Goal: Task Accomplishment & Management: Use online tool/utility

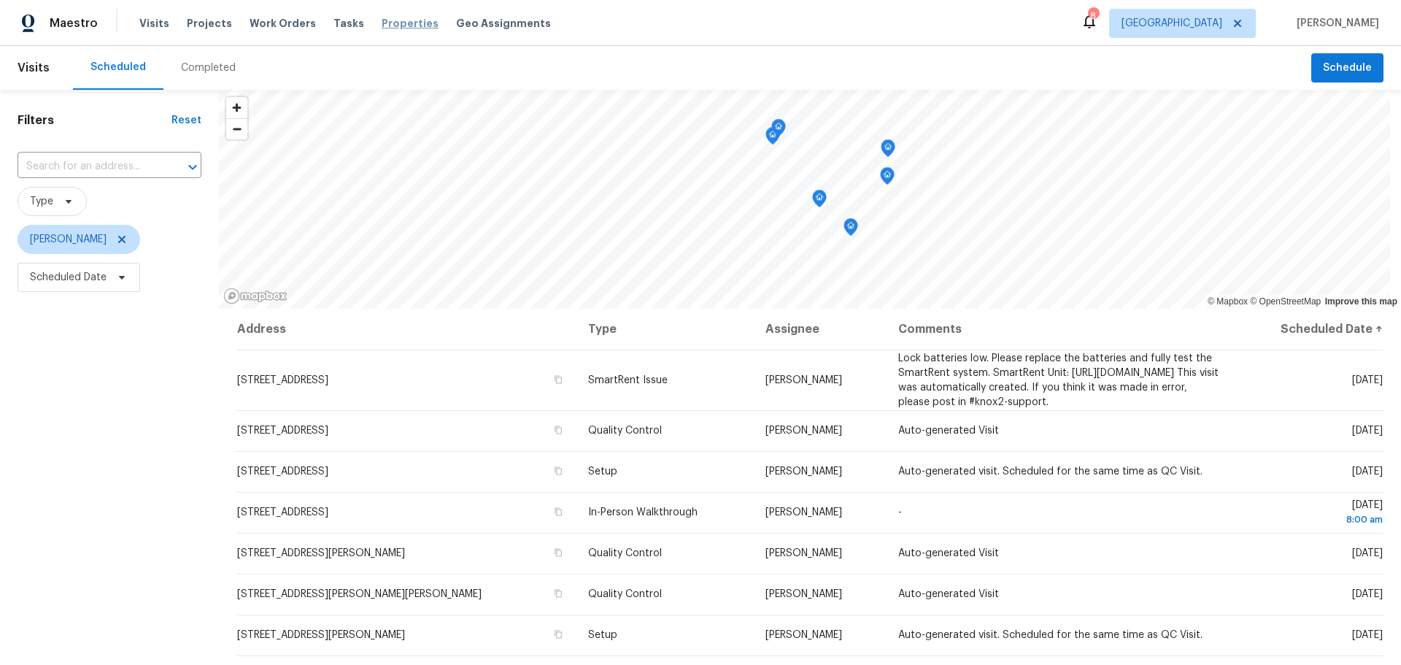
click at [382, 28] on span "Properties" at bounding box center [410, 23] width 57 height 15
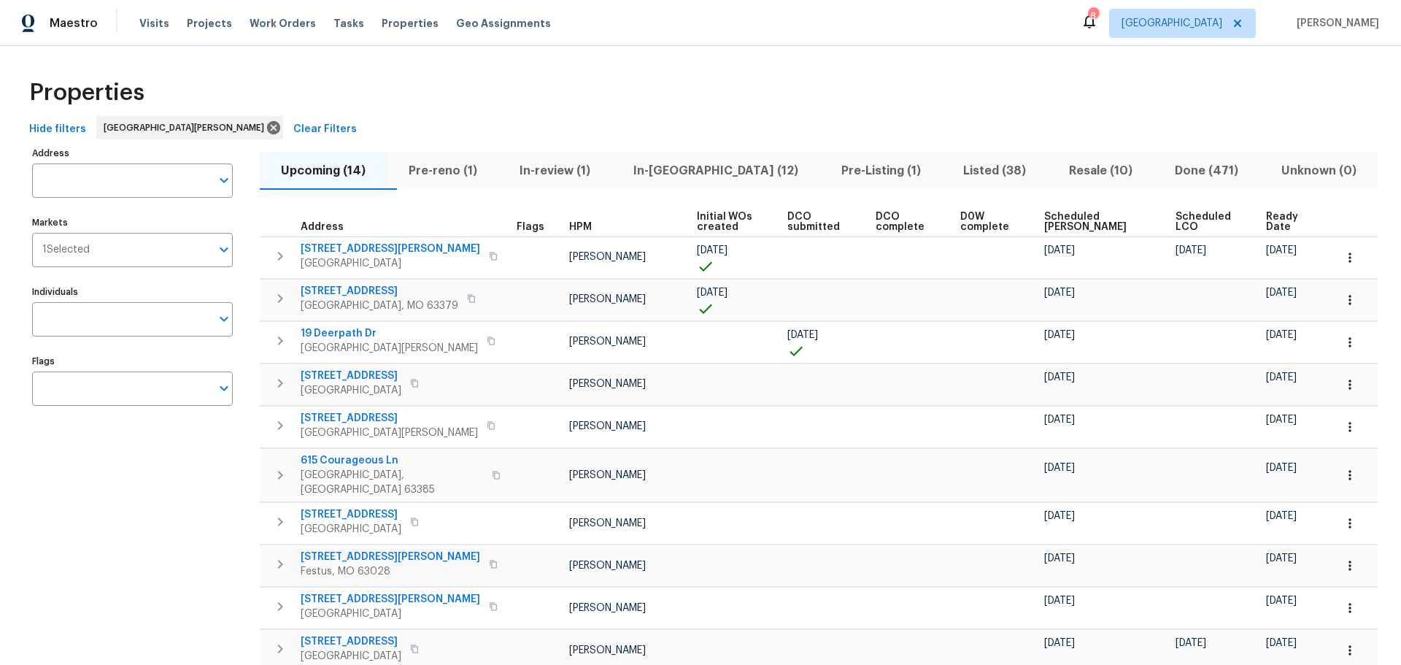
click at [700, 174] on span "In-[GEOGRAPHIC_DATA] (12)" at bounding box center [716, 171] width 190 height 20
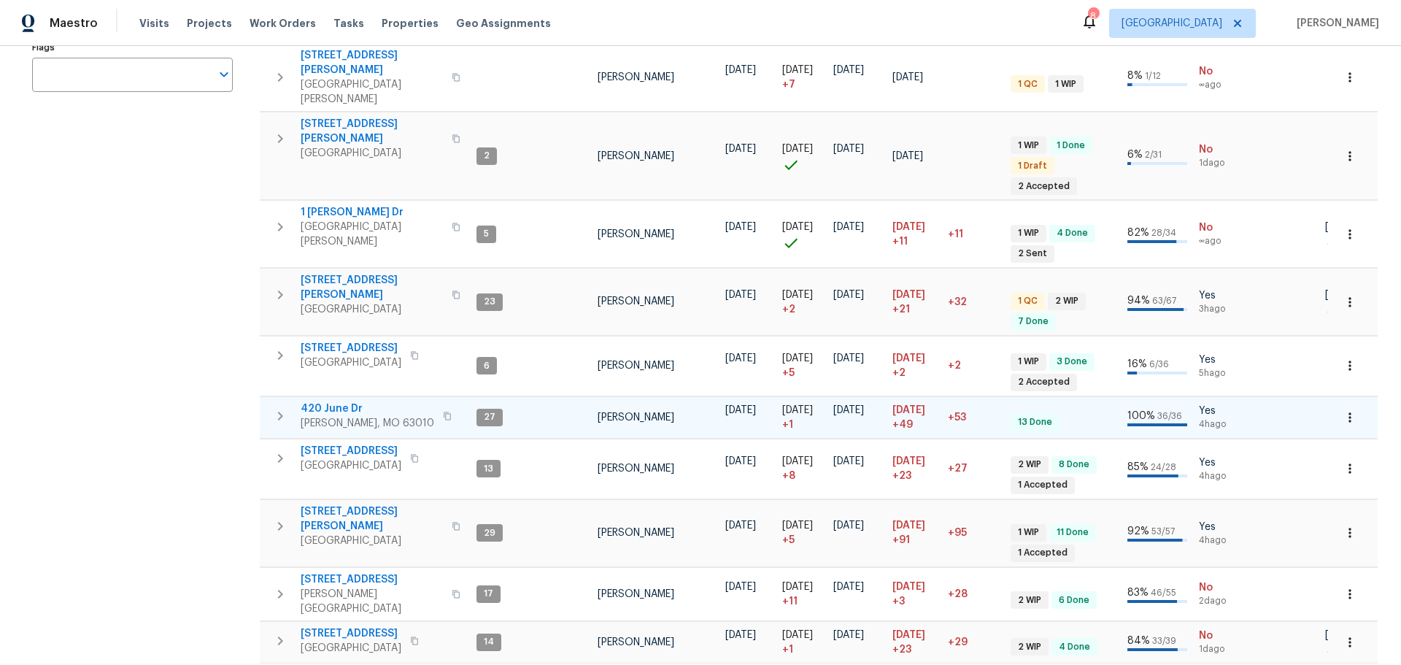
scroll to position [326, 0]
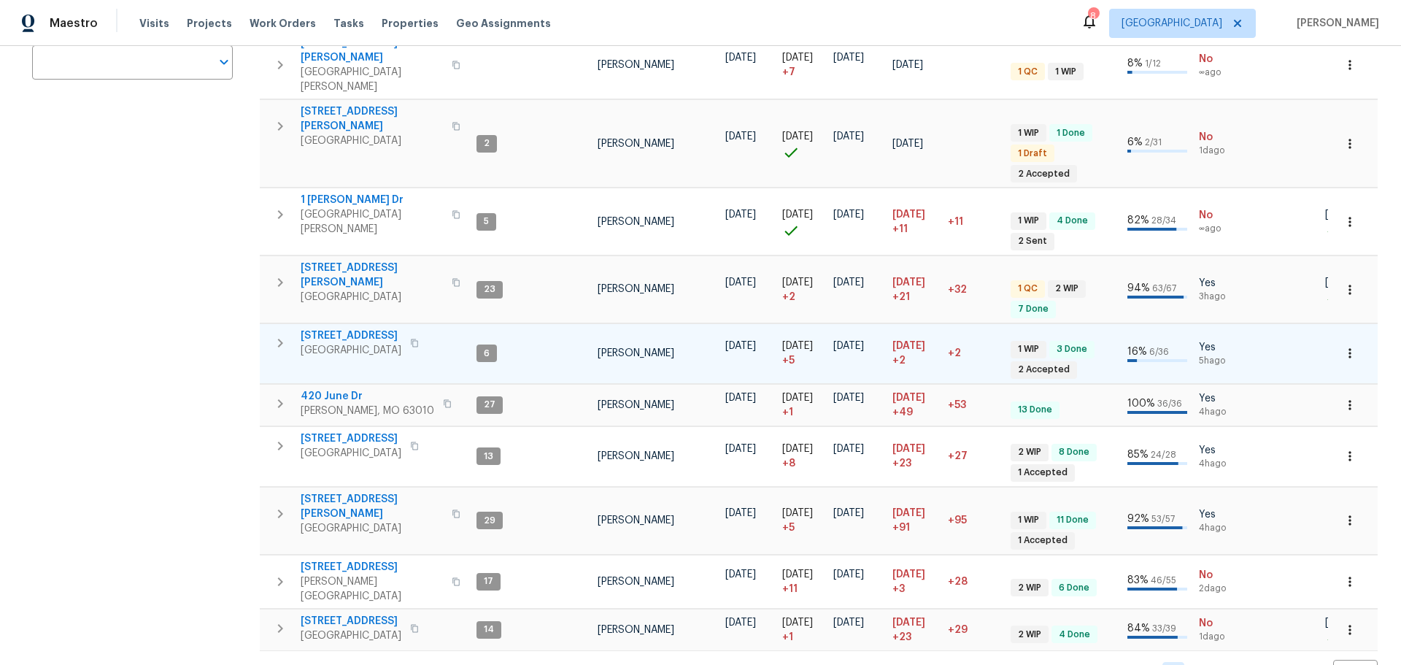
click at [345, 328] on span "[STREET_ADDRESS]" at bounding box center [351, 335] width 101 height 15
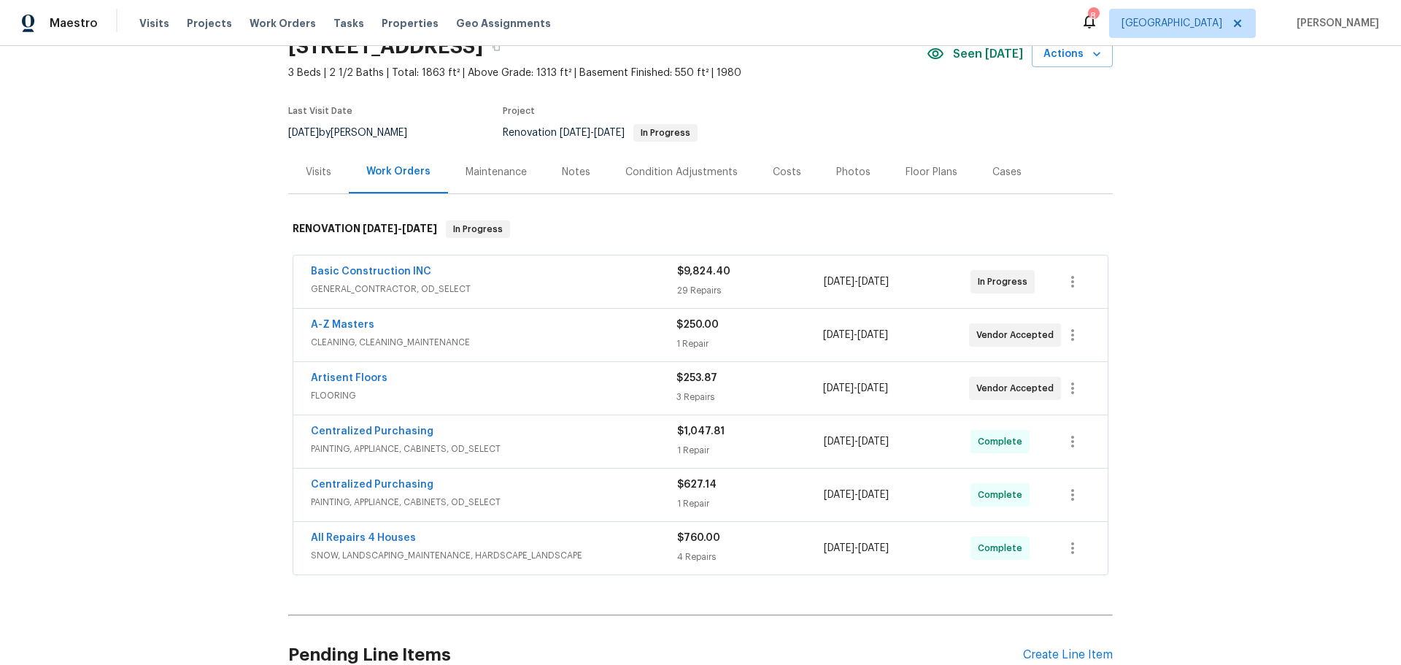
scroll to position [73, 0]
click at [395, 270] on link "Basic Construction INC" at bounding box center [371, 269] width 120 height 10
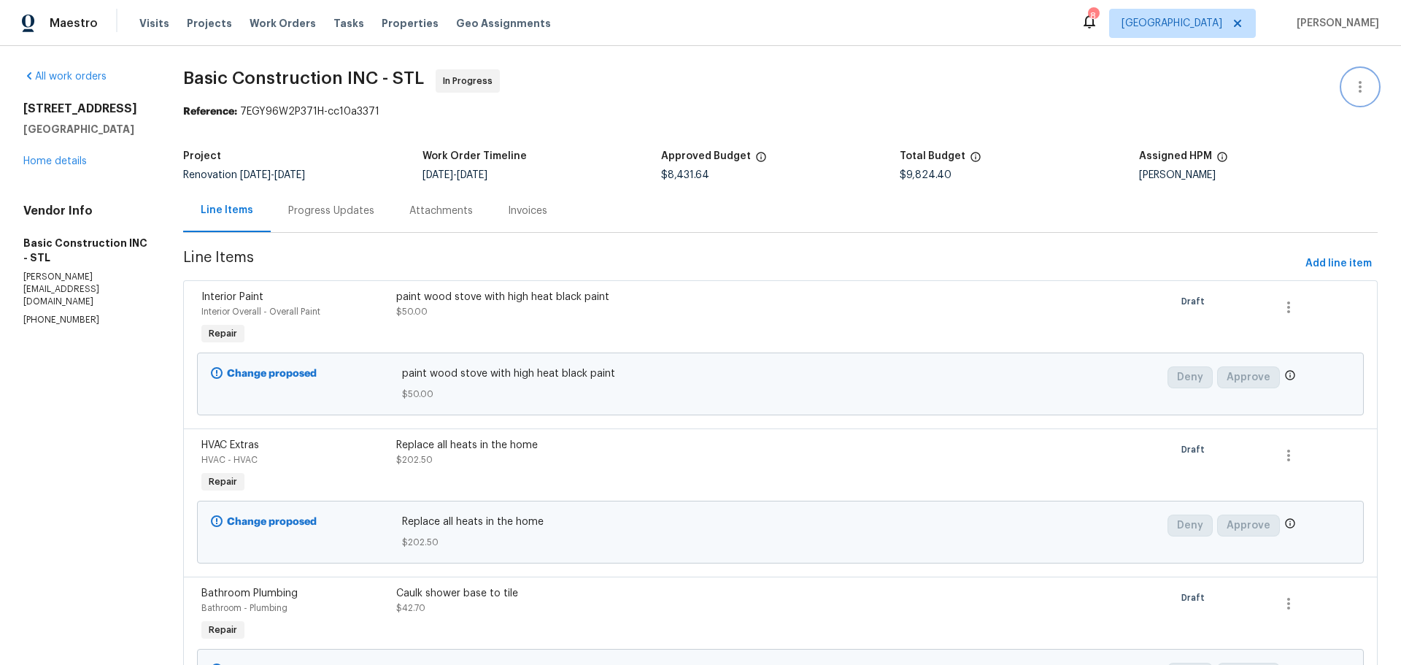
click at [1351, 92] on icon "button" at bounding box center [1360, 87] width 18 height 18
click at [1319, 128] on li "View In Trade Partner Portal" at bounding box center [1313, 135] width 158 height 24
drag, startPoint x: 146, startPoint y: 128, endPoint x: 39, endPoint y: 116, distance: 108.0
click at [39, 116] on div at bounding box center [700, 332] width 1401 height 665
drag, startPoint x: 23, startPoint y: 107, endPoint x: 132, endPoint y: 134, distance: 112.9
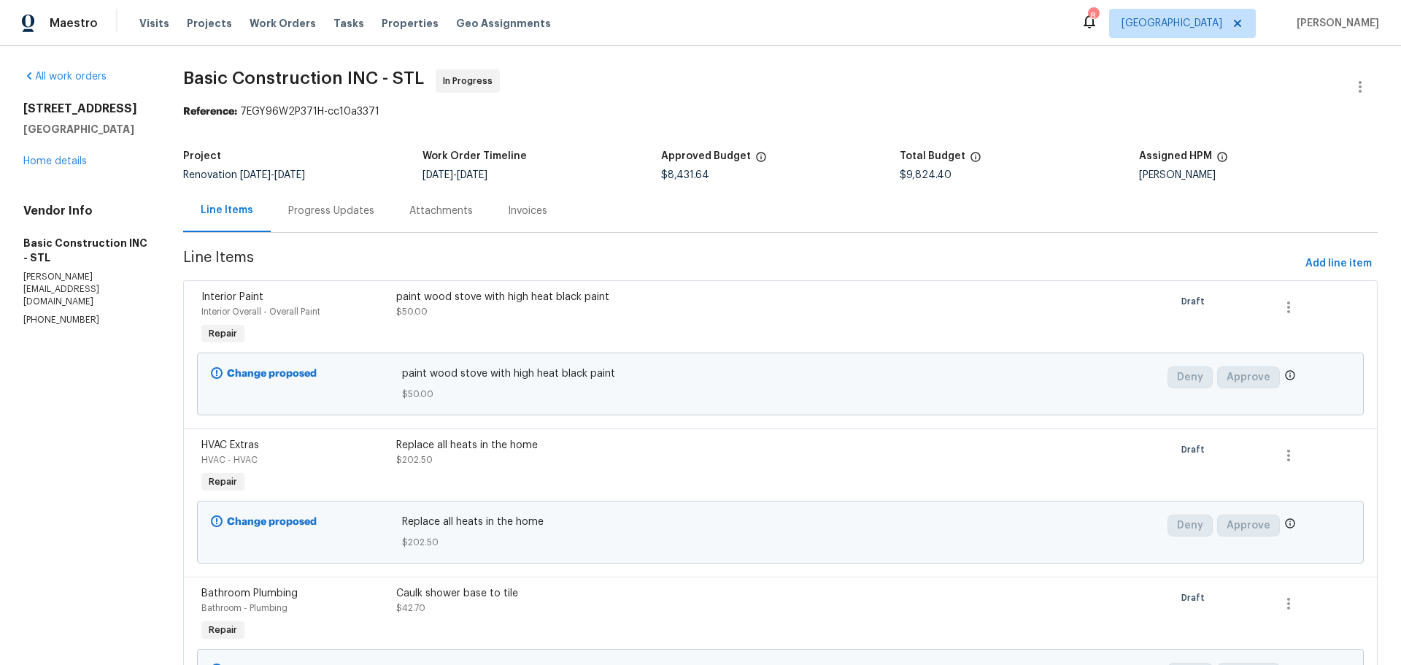
copy div "5655 Chalet Hill Dr Saint Louis, MO 63129"
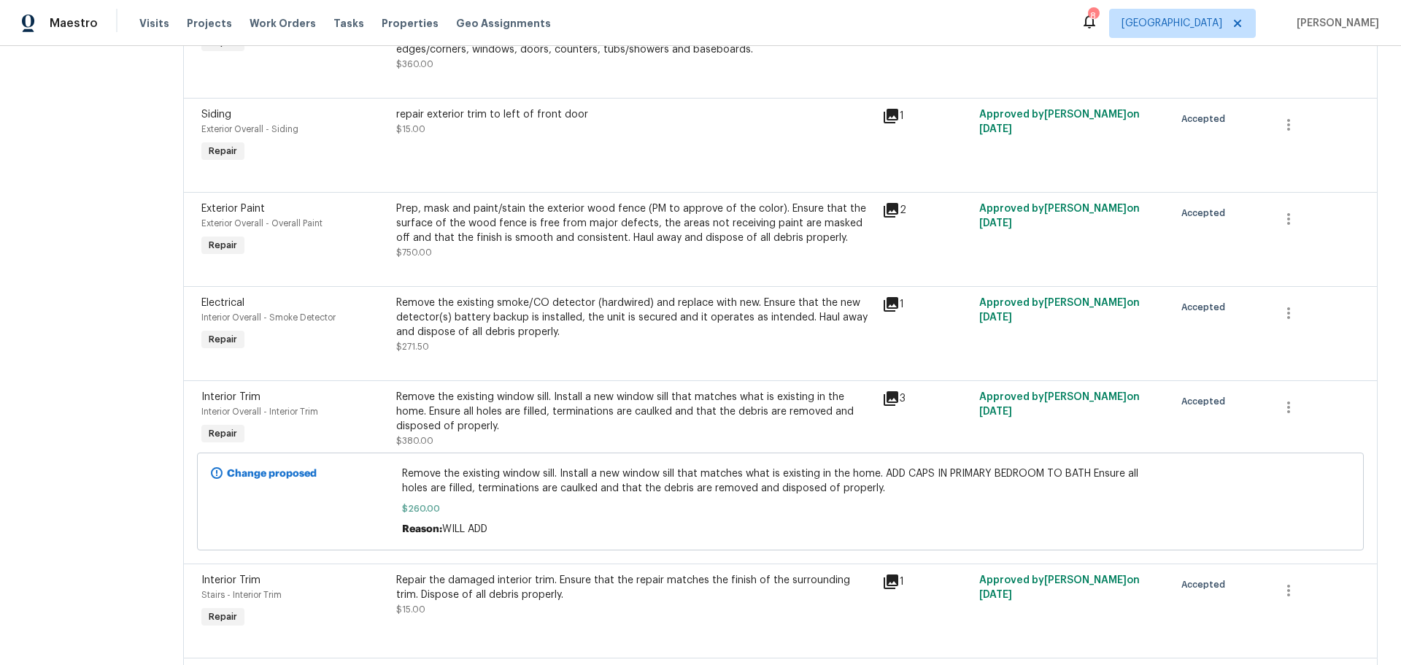
scroll to position [2992, 0]
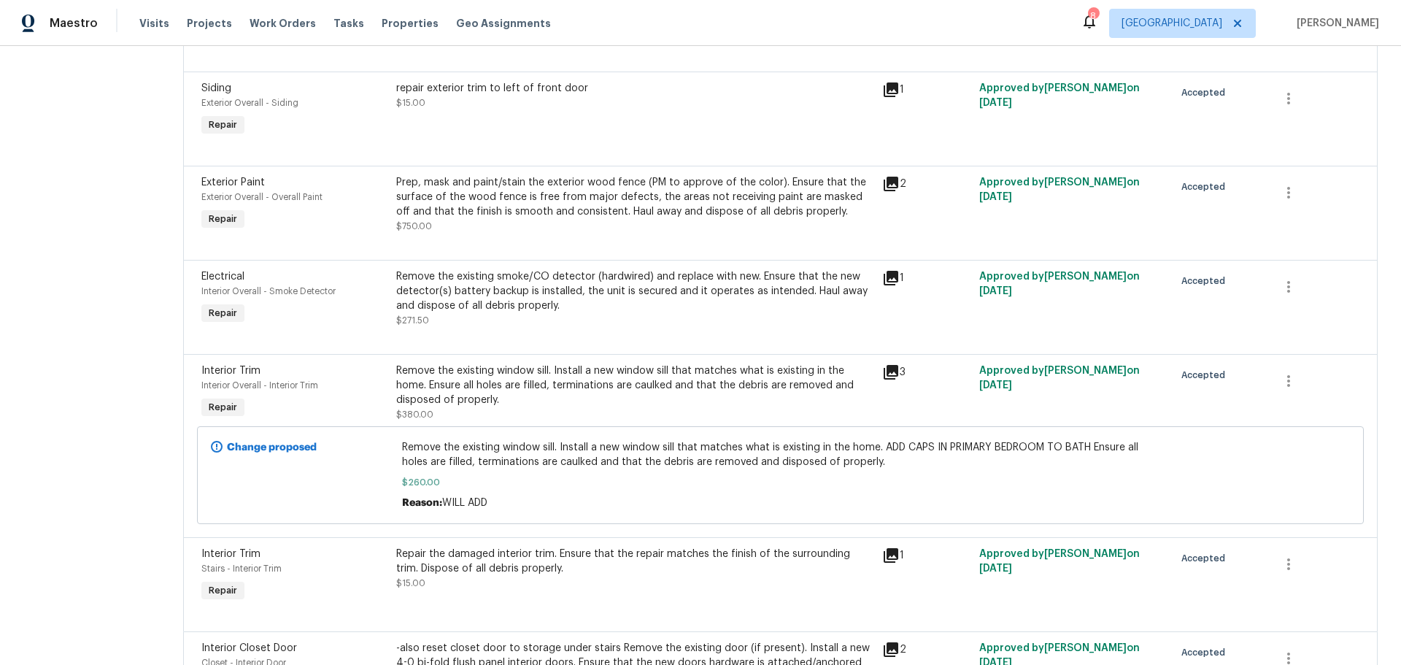
click at [546, 390] on div "Remove the existing window sill. Install a new window sill that matches what is…" at bounding box center [634, 385] width 477 height 44
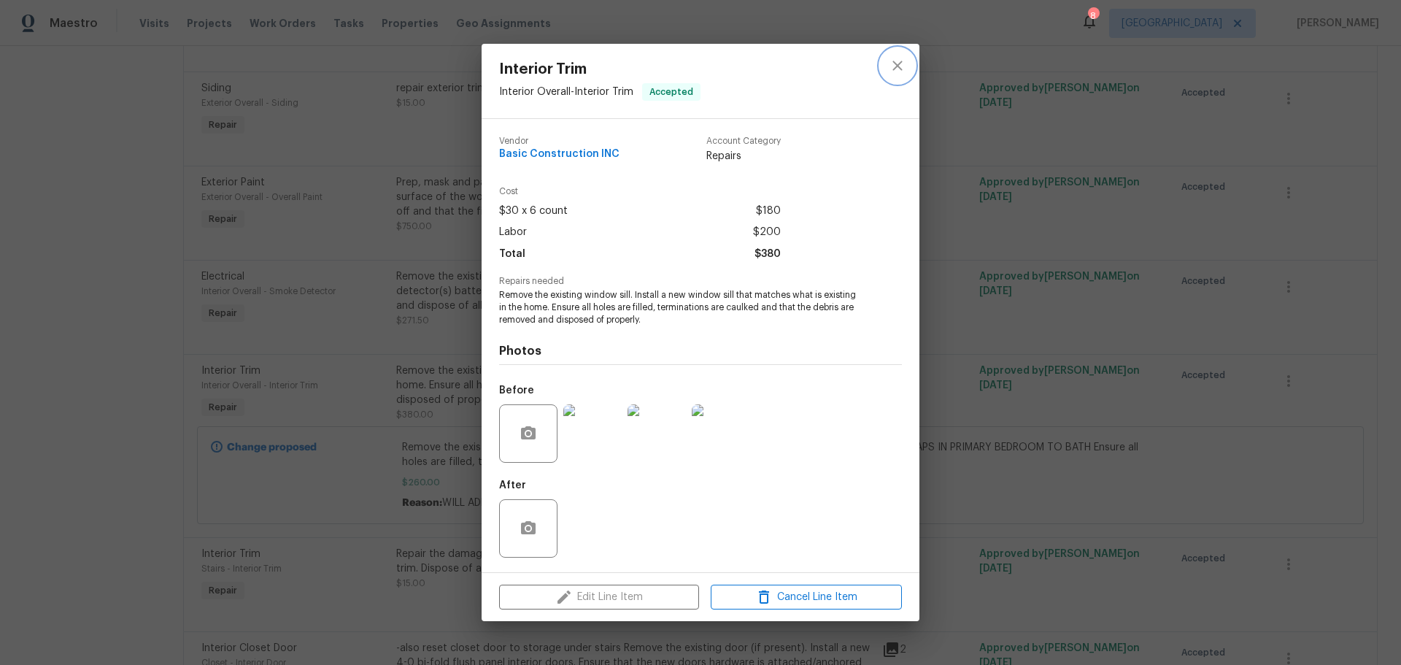
click at [899, 69] on icon "close" at bounding box center [898, 66] width 18 height 18
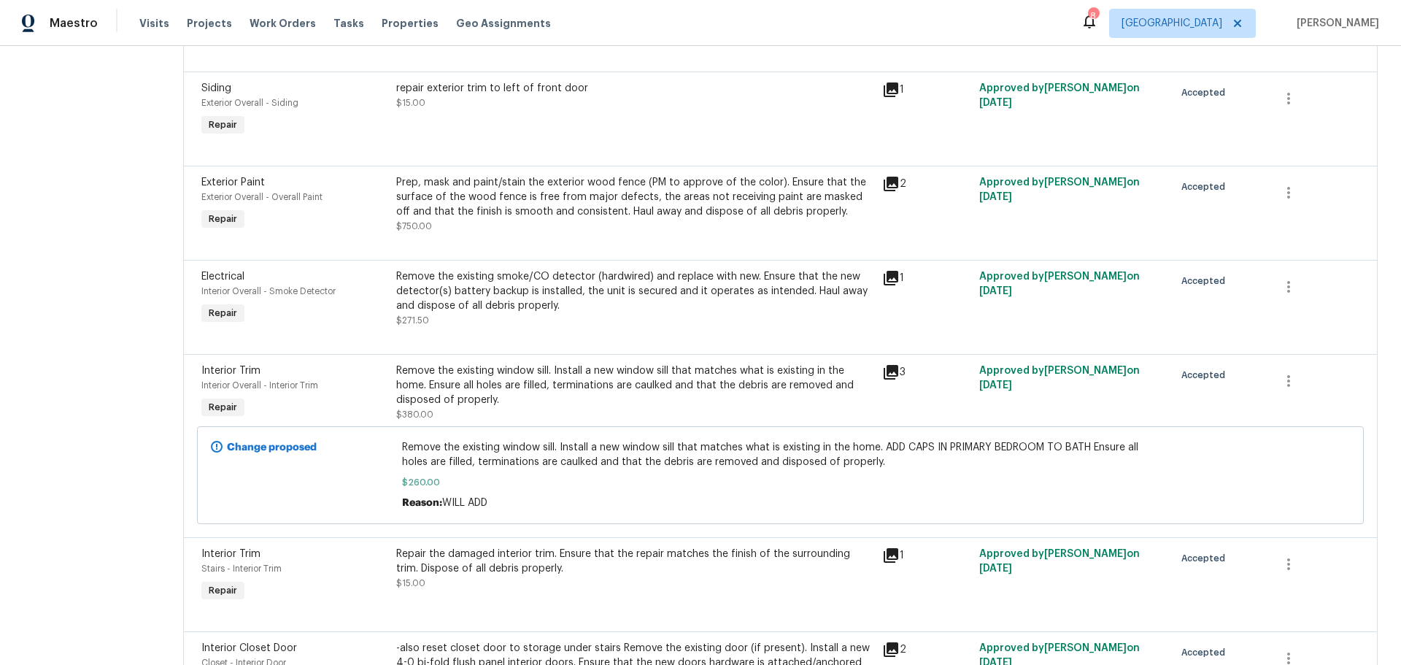
click at [493, 404] on div "Remove the existing window sill. Install a new window sill that matches what is…" at bounding box center [634, 392] width 477 height 58
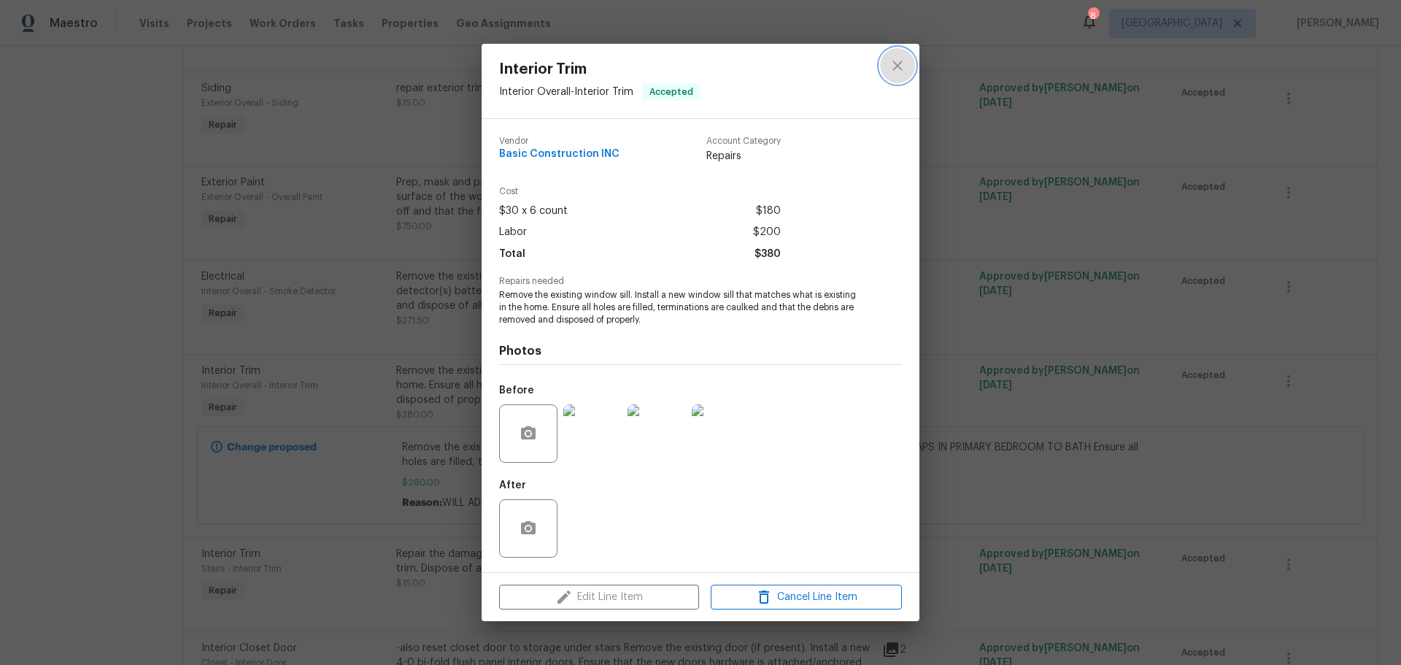
click at [901, 66] on icon "close" at bounding box center [898, 66] width 18 height 18
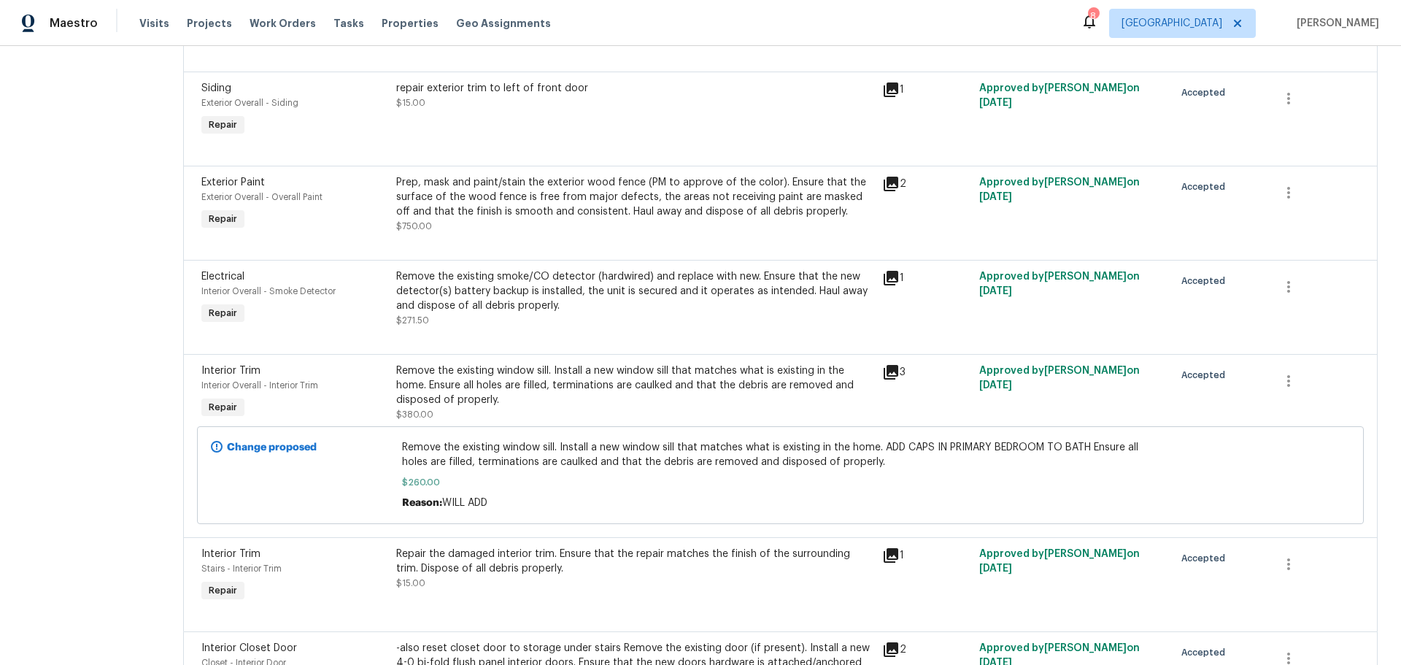
click at [885, 365] on icon at bounding box center [891, 372] width 15 height 15
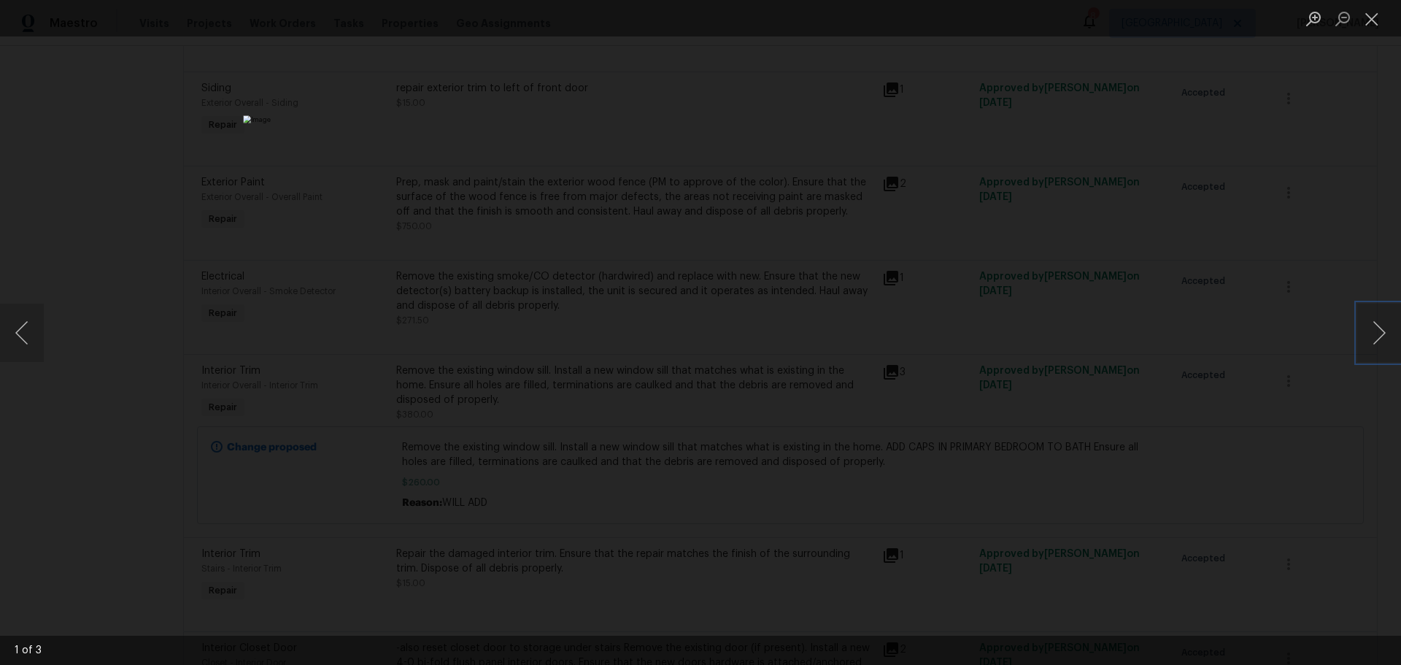
drag, startPoint x: 1379, startPoint y: 350, endPoint x: 1341, endPoint y: 348, distance: 38.0
click at [1379, 350] on button "Next image" at bounding box center [1379, 333] width 44 height 58
click at [1369, 19] on button "Close lightbox" at bounding box center [1371, 19] width 29 height 26
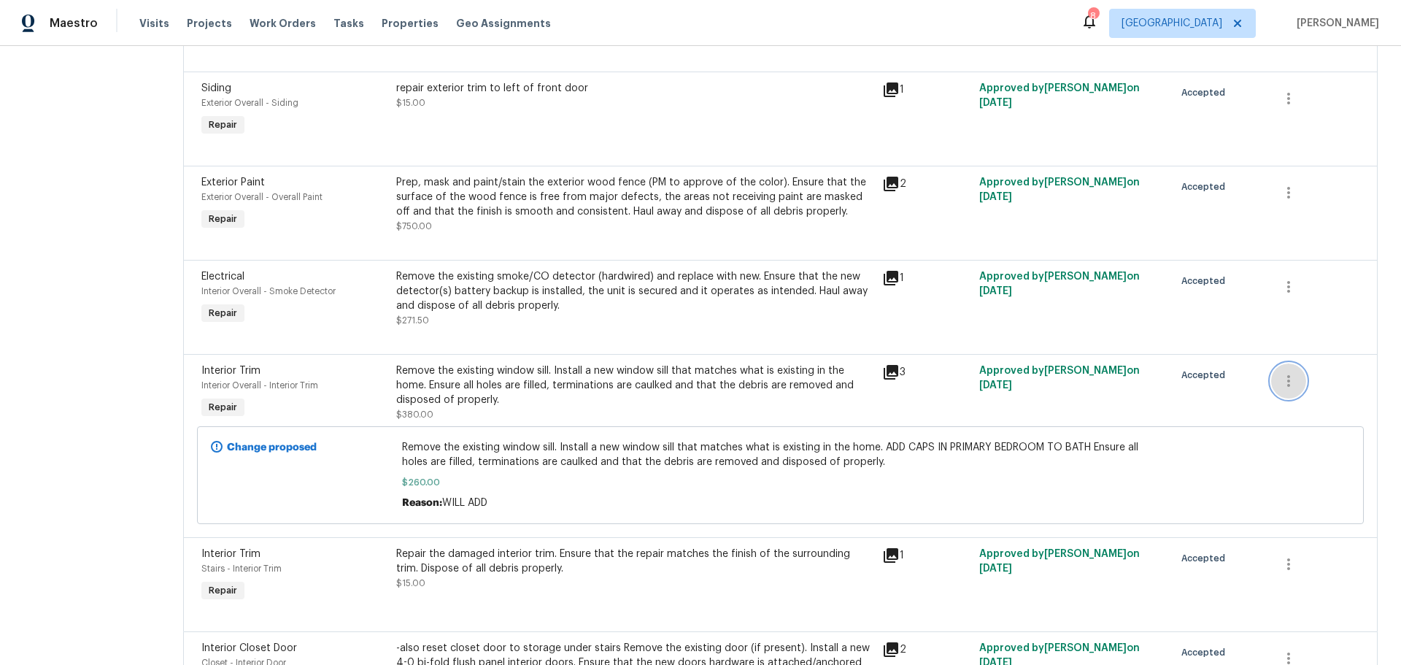
click at [1280, 372] on icon "button" at bounding box center [1289, 381] width 18 height 18
click at [1284, 356] on li "Cancel" at bounding box center [1289, 366] width 56 height 24
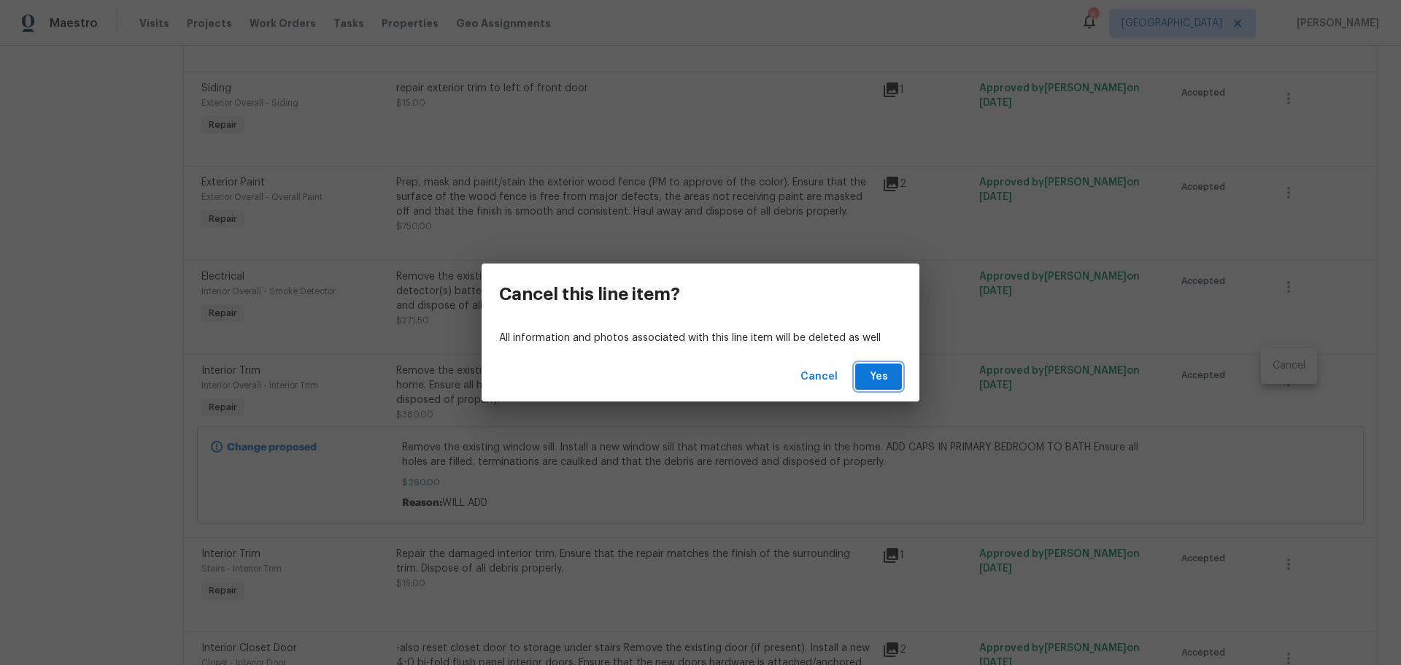
click at [873, 381] on span "Yes" at bounding box center [878, 377] width 23 height 18
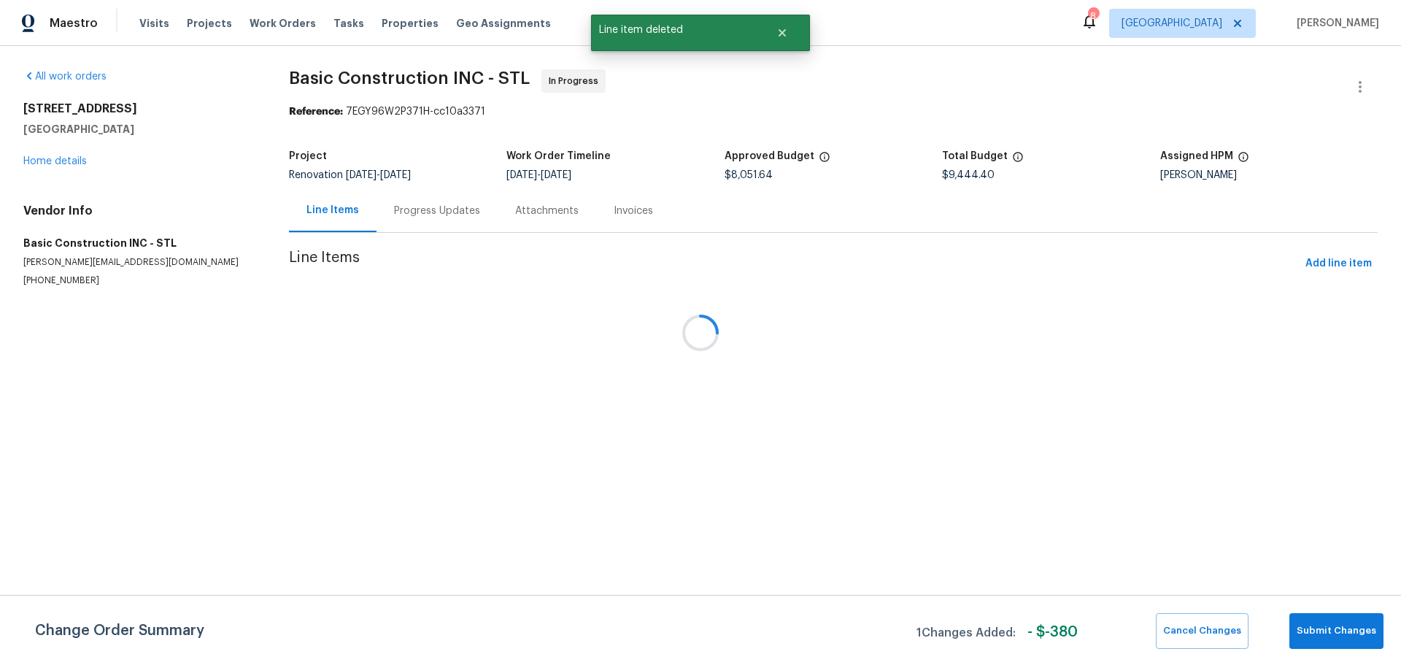
scroll to position [0, 0]
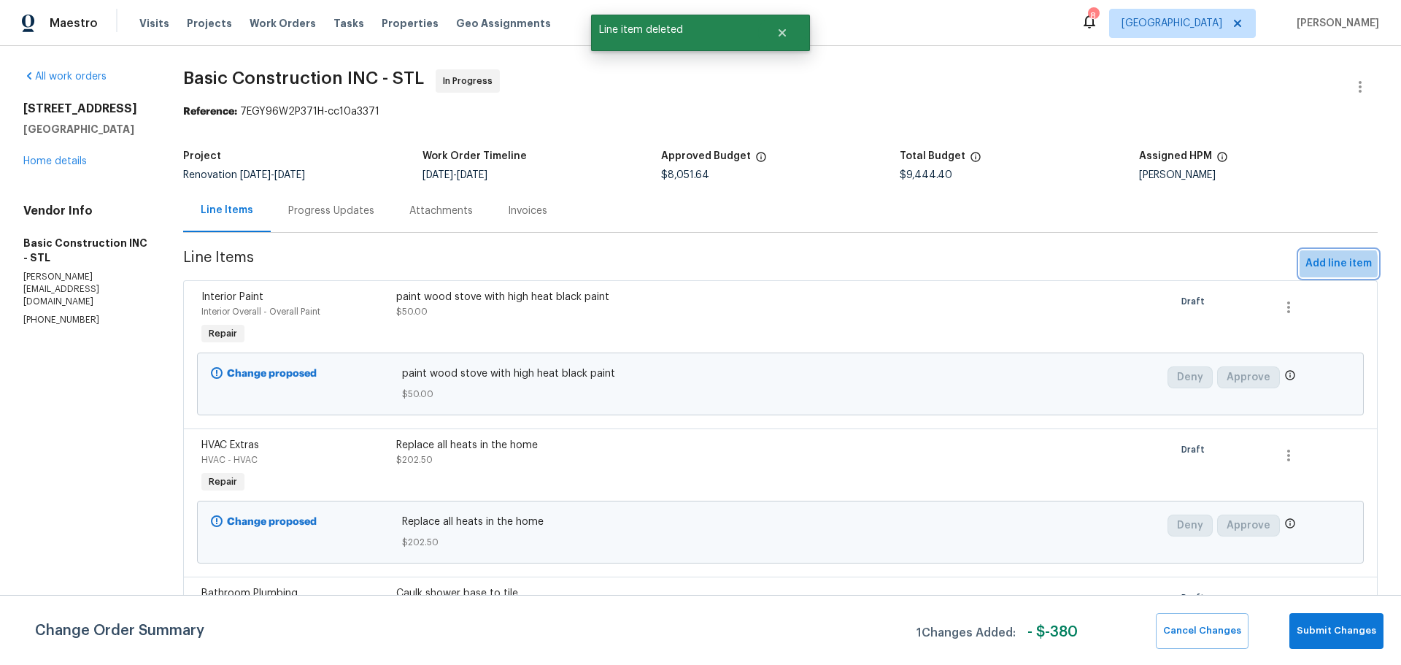
click at [1311, 266] on span "Add line item" at bounding box center [1338, 264] width 66 height 18
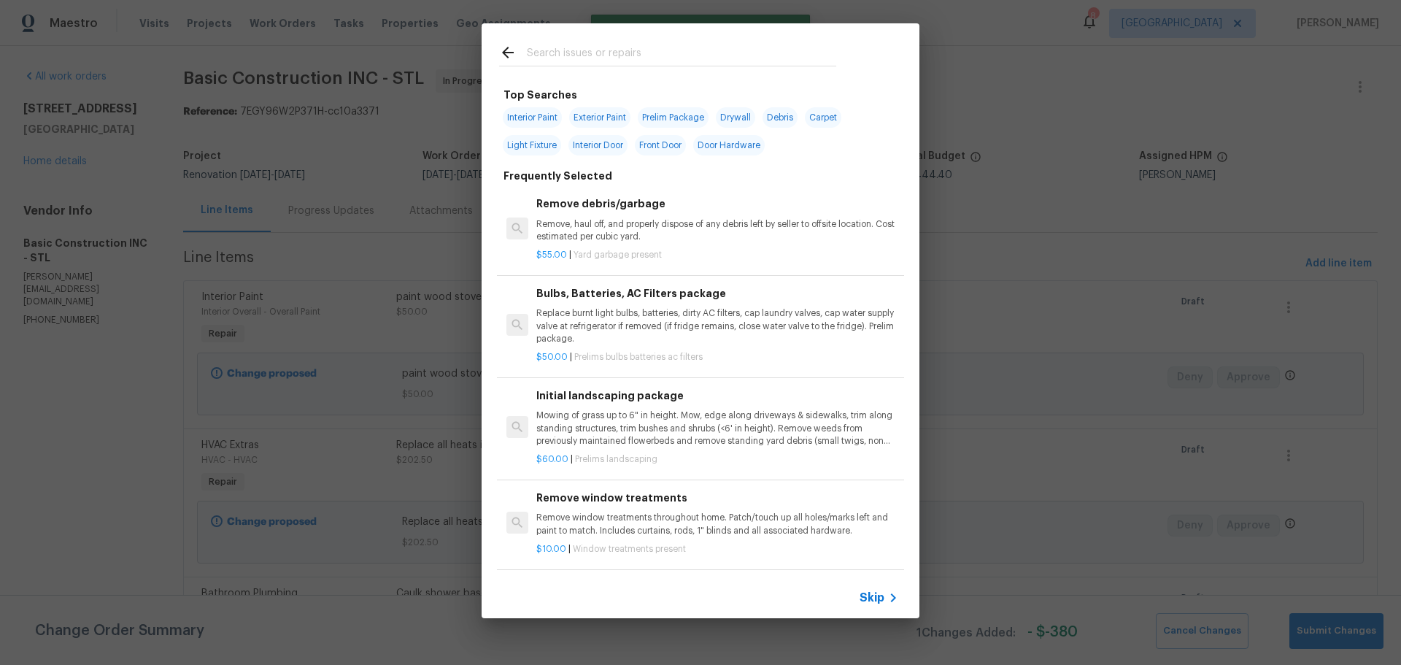
click at [657, 49] on input "text" at bounding box center [681, 55] width 309 height 22
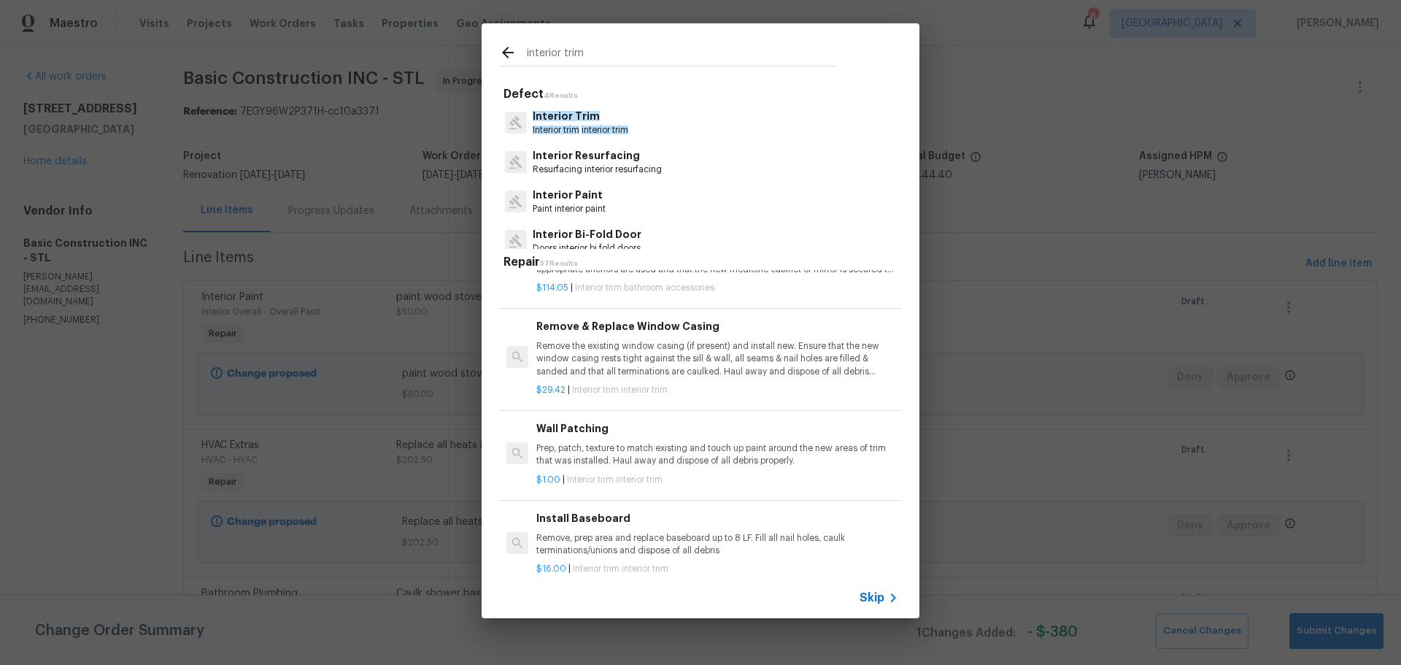
scroll to position [219, 0]
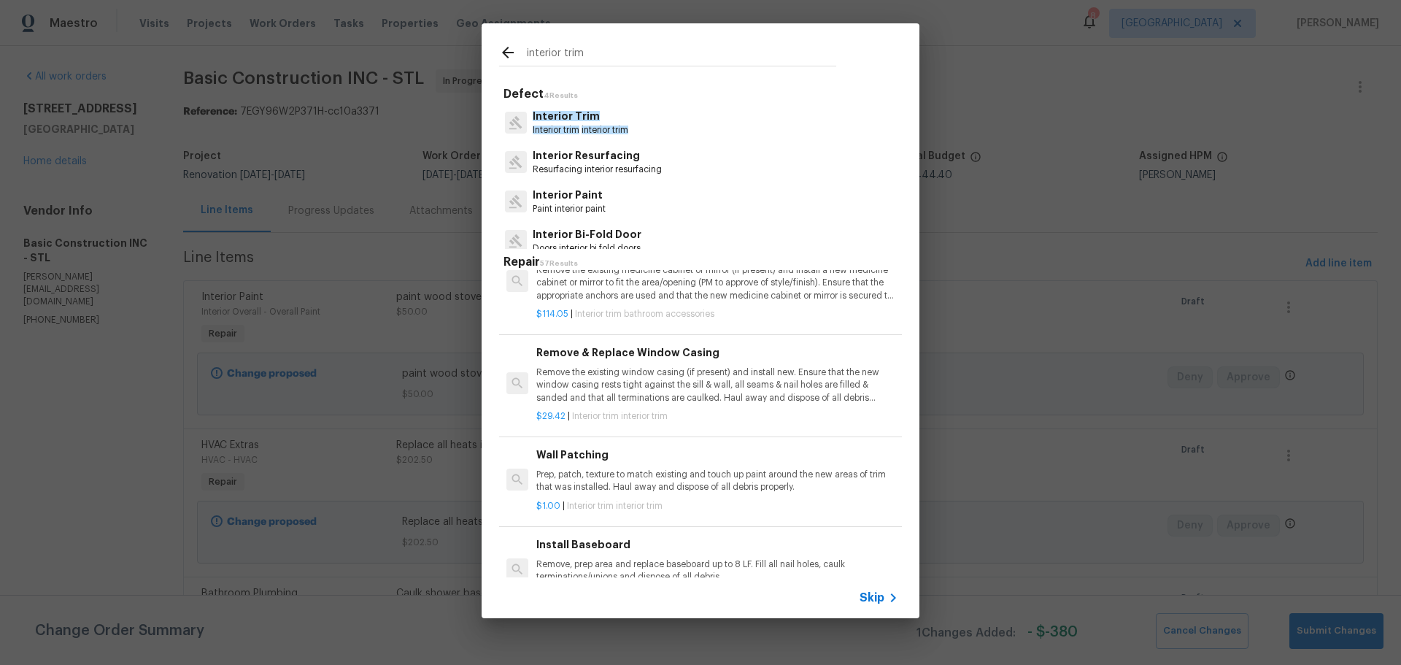
type input "interior trim"
click at [644, 381] on p "Remove the existing window casing (if present) and install new. Ensure that the…" at bounding box center [717, 384] width 362 height 37
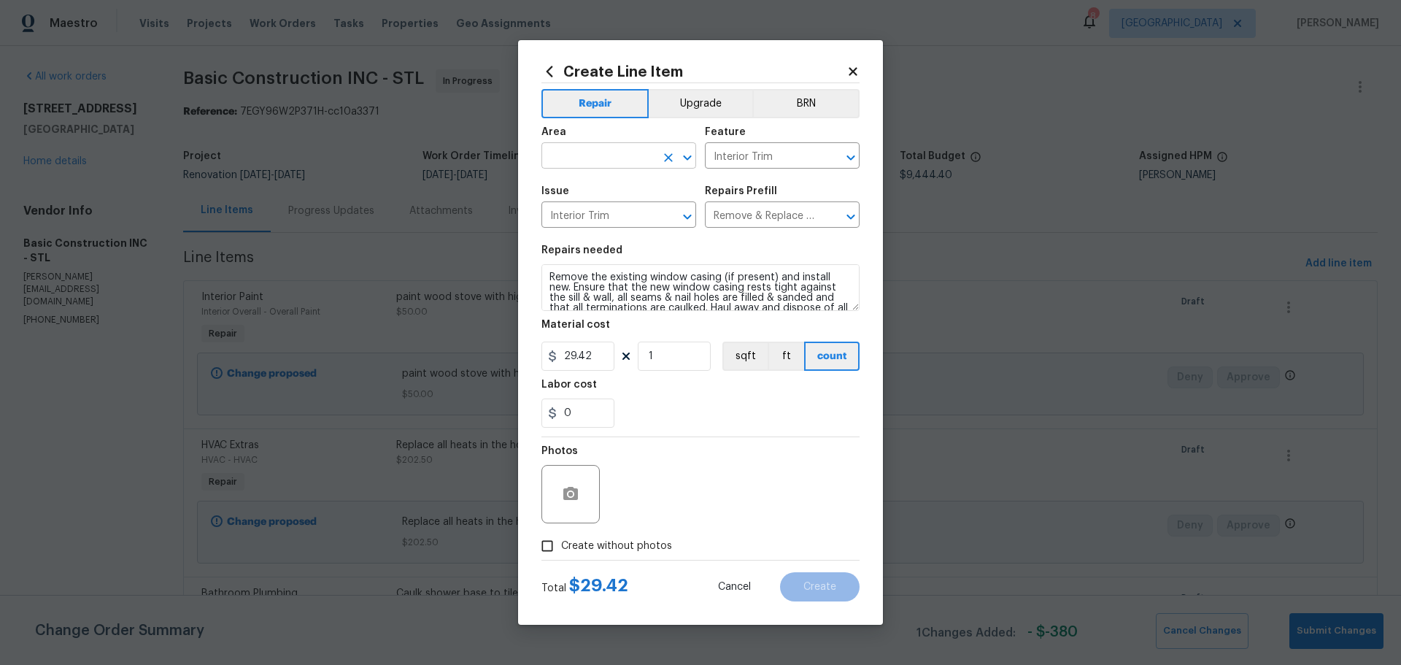
click at [683, 166] on icon "Open" at bounding box center [688, 158] width 18 height 18
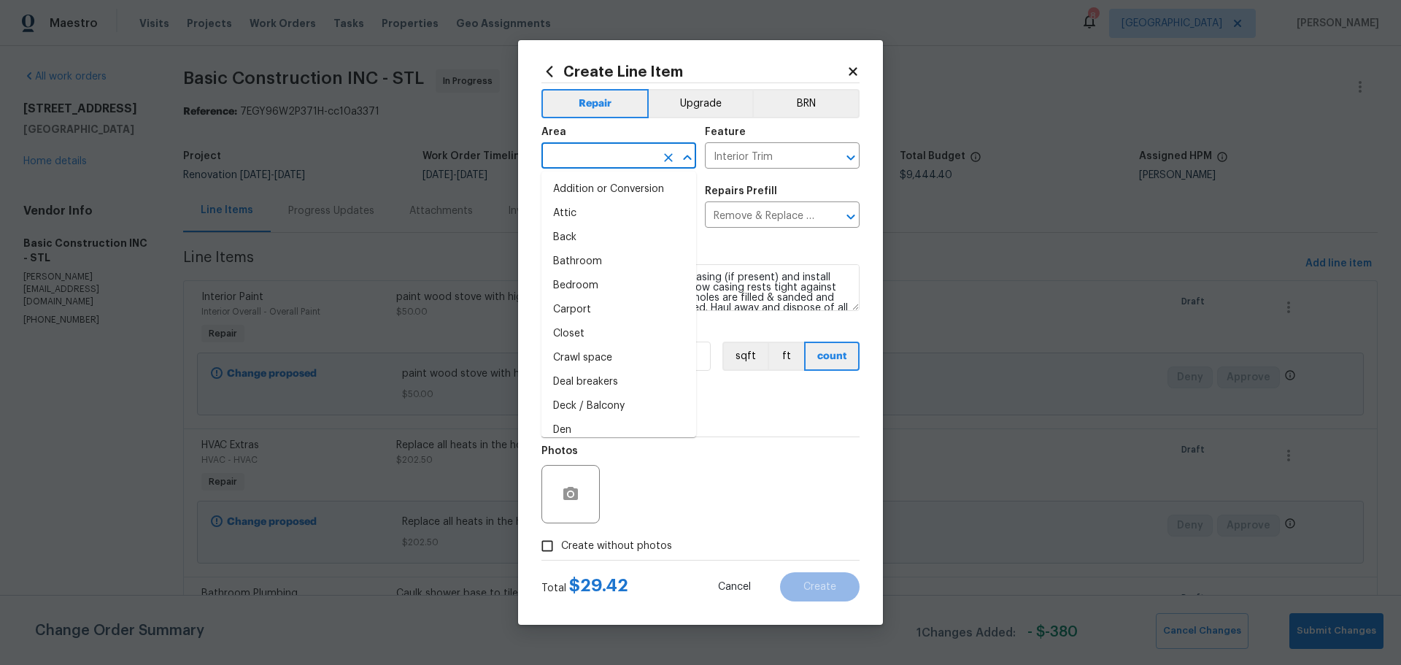
type input "e"
type input "w"
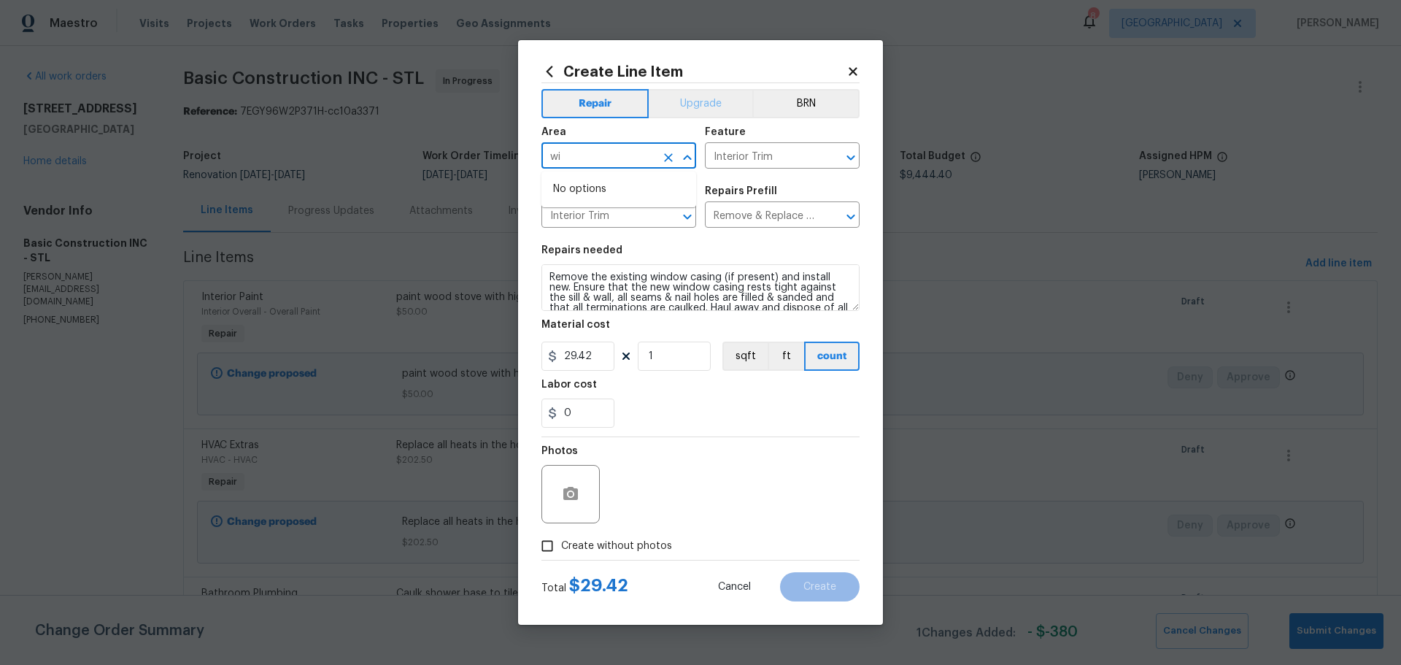
type input "w"
type input "t"
type input "f"
click at [643, 208] on li "Interior Overall" at bounding box center [618, 213] width 155 height 24
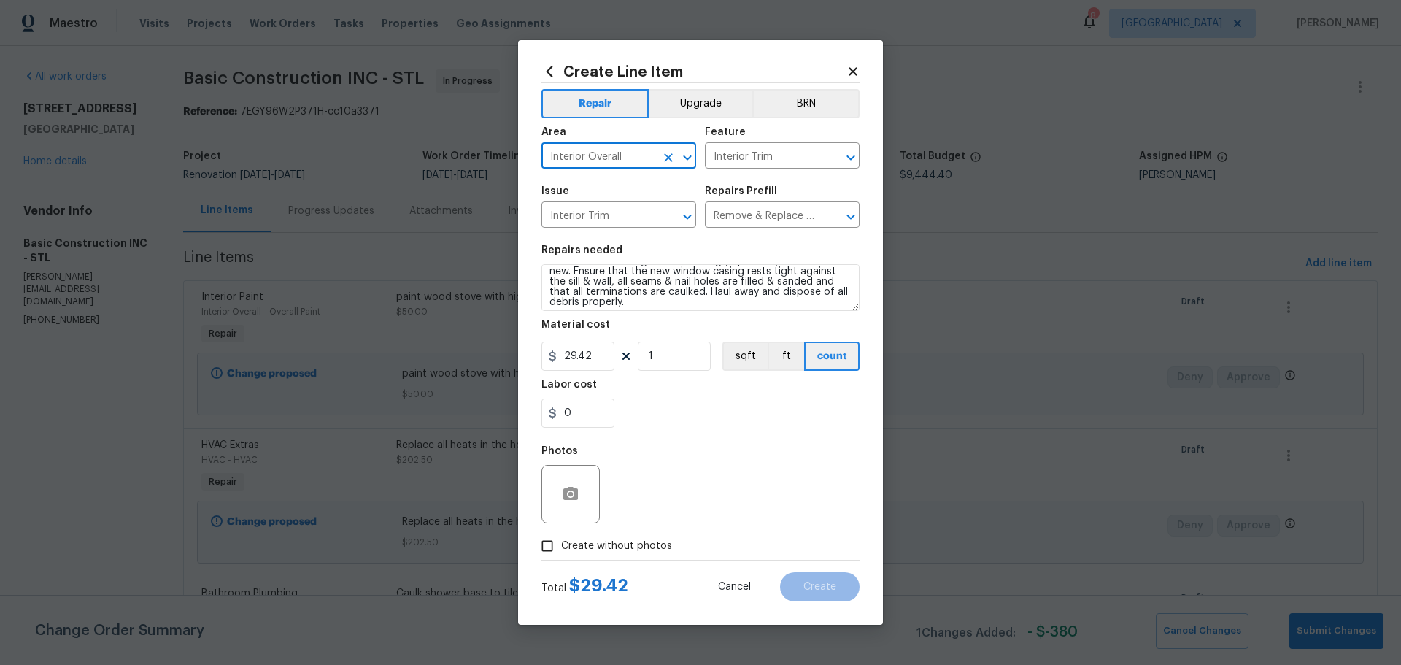
scroll to position [20, 0]
type input "Interior Overall"
click at [663, 353] on input "1" at bounding box center [674, 355] width 73 height 29
type input "6"
click at [573, 415] on input "0" at bounding box center [577, 412] width 73 height 29
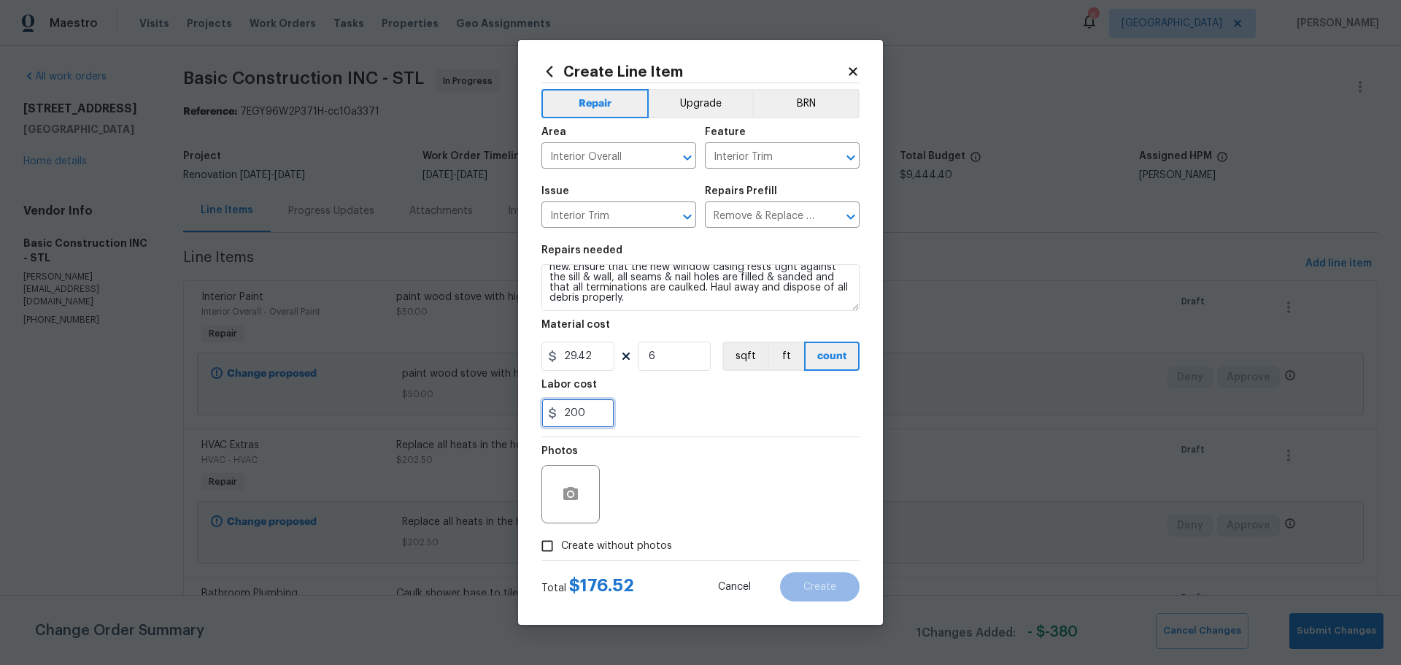
type input "200"
click at [636, 382] on div "Labor cost" at bounding box center [700, 388] width 318 height 19
click at [683, 363] on input "6" at bounding box center [674, 355] width 73 height 29
type input "8"
drag, startPoint x: 686, startPoint y: 386, endPoint x: 665, endPoint y: 323, distance: 66.0
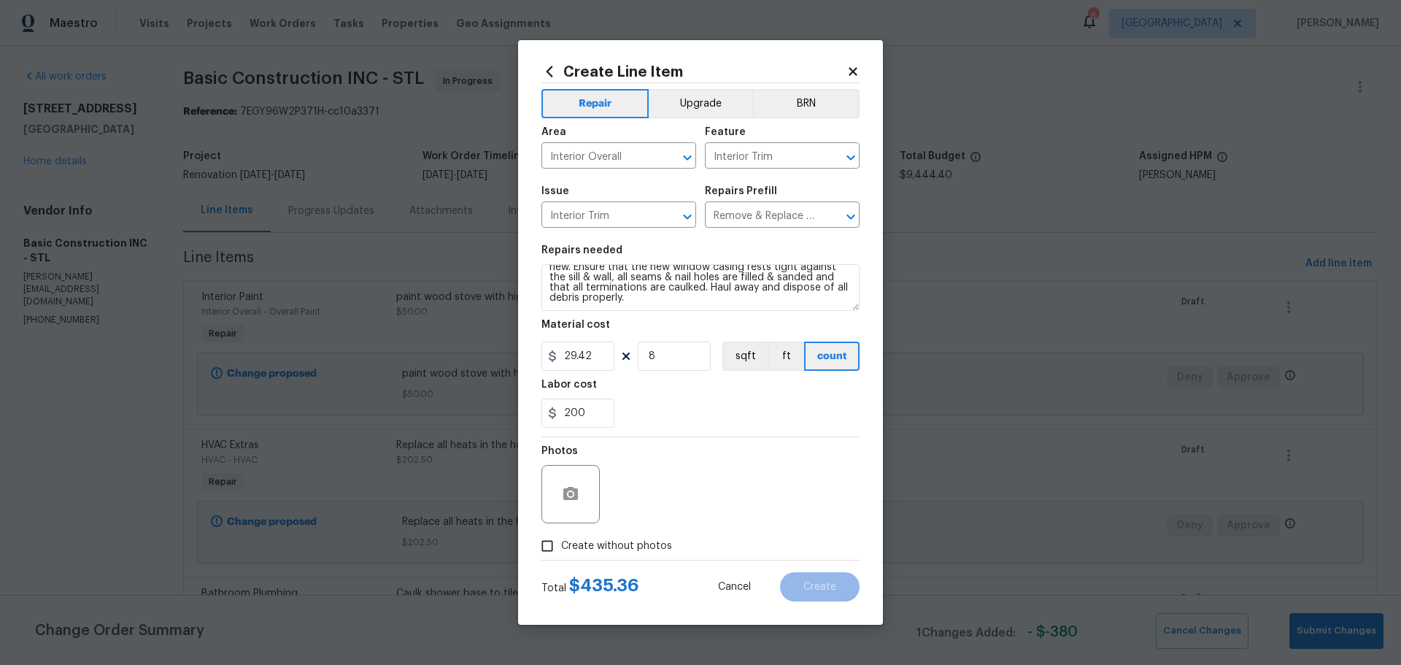
click at [684, 375] on section "Repairs needed Remove the existing window casing (if present) and install new. …" at bounding box center [700, 336] width 318 height 200
click at [560, 487] on button "button" at bounding box center [570, 493] width 35 height 35
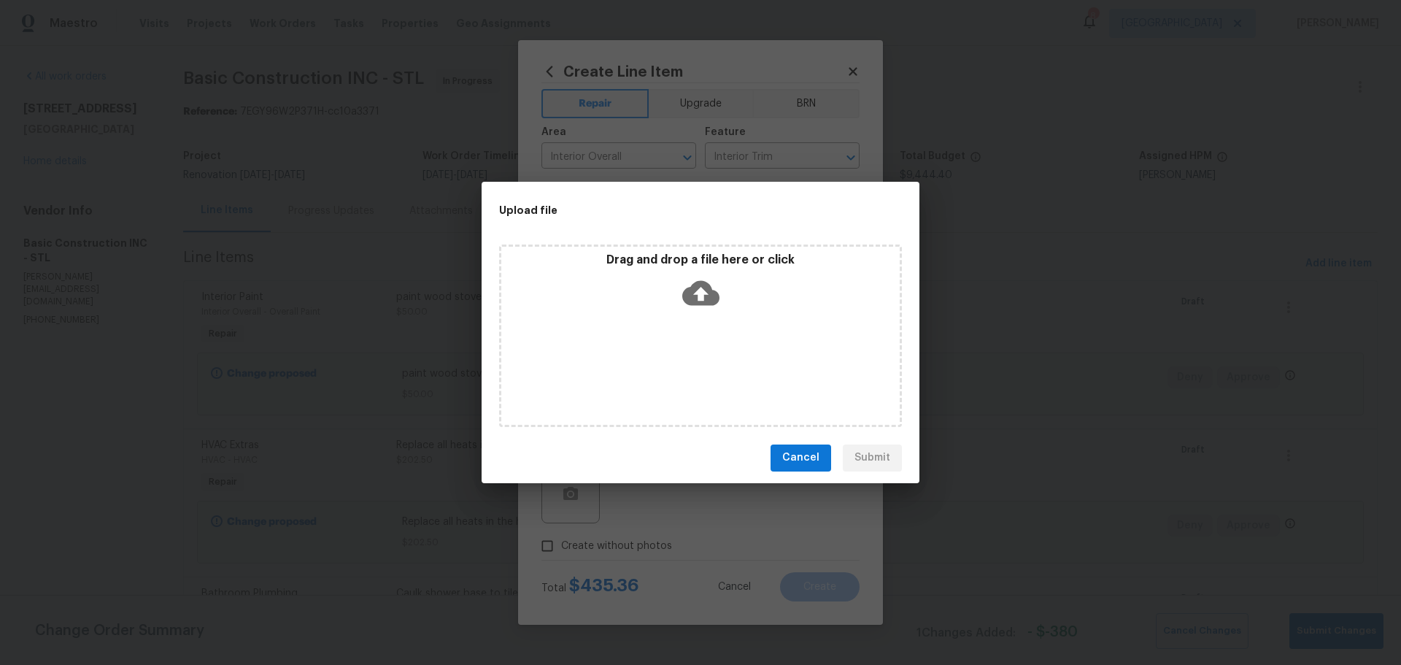
click at [641, 285] on div "Drag and drop a file here or click" at bounding box center [700, 283] width 398 height 63
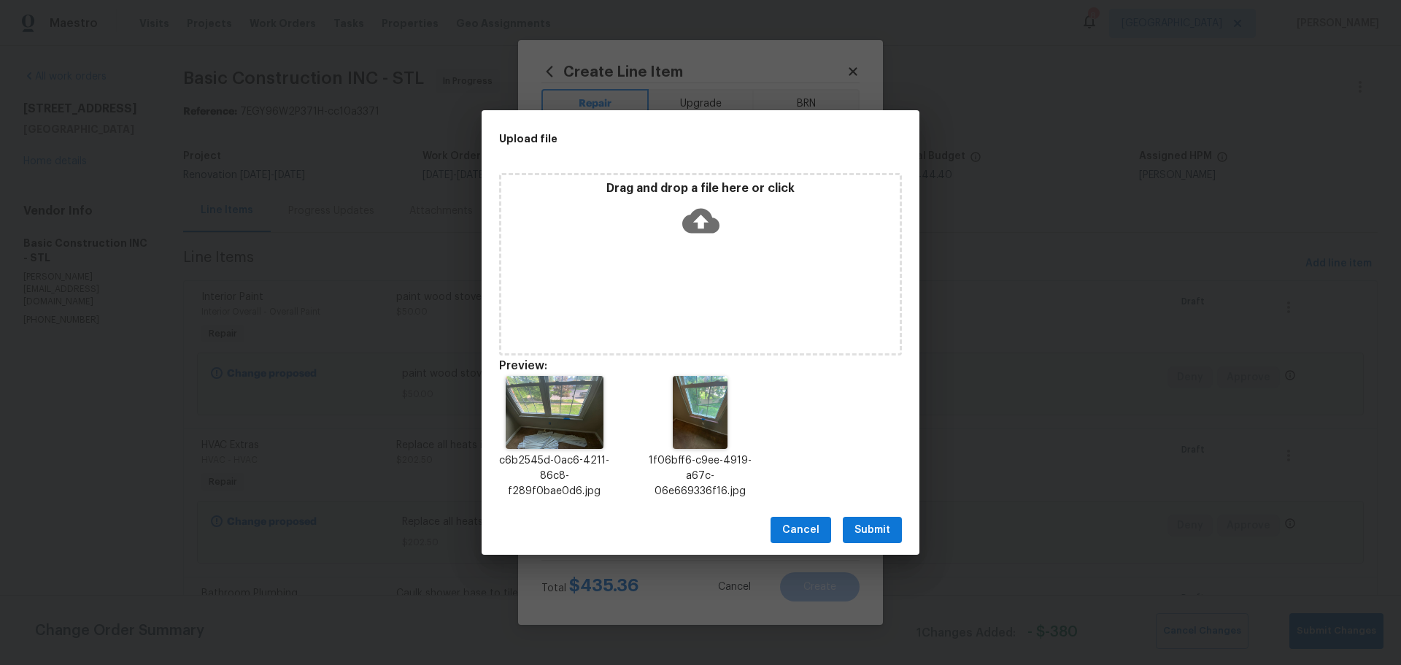
click at [866, 532] on span "Submit" at bounding box center [872, 530] width 36 height 18
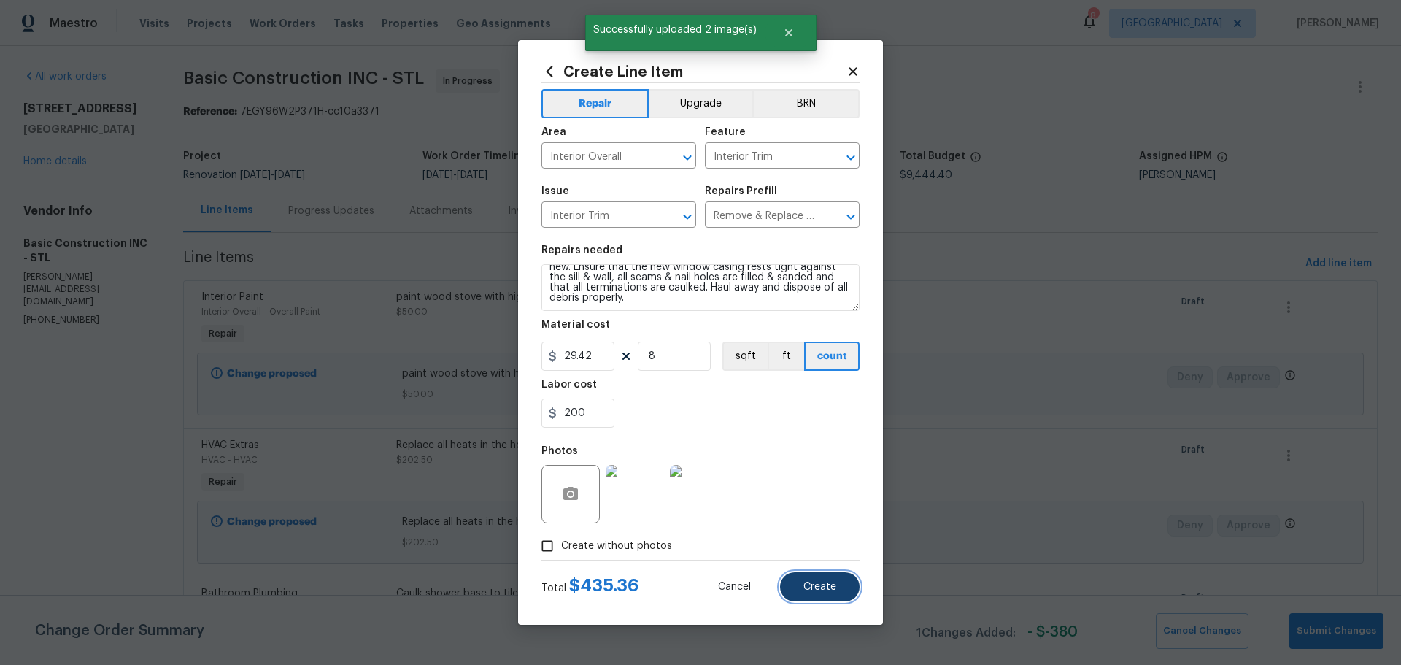
click at [819, 587] on span "Create" at bounding box center [819, 587] width 33 height 11
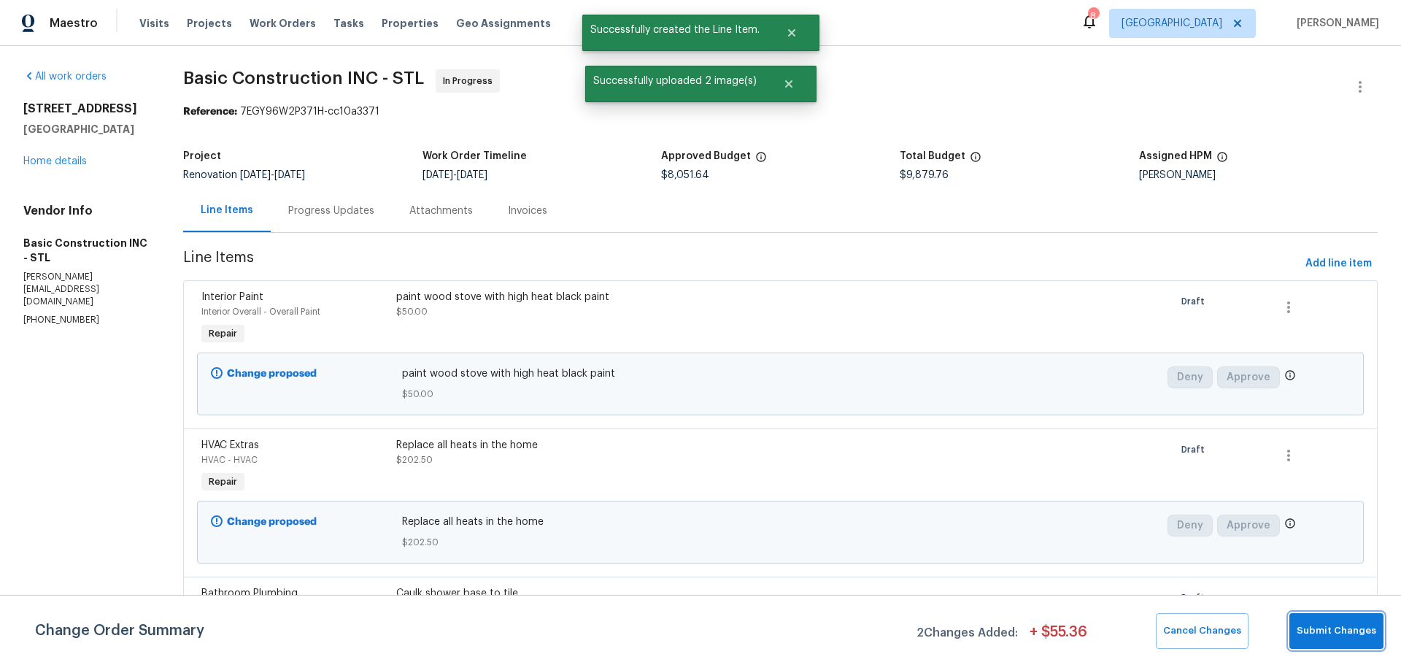
click at [1302, 632] on span "Submit Changes" at bounding box center [1337, 630] width 80 height 17
